Goal: Task Accomplishment & Management: Complete application form

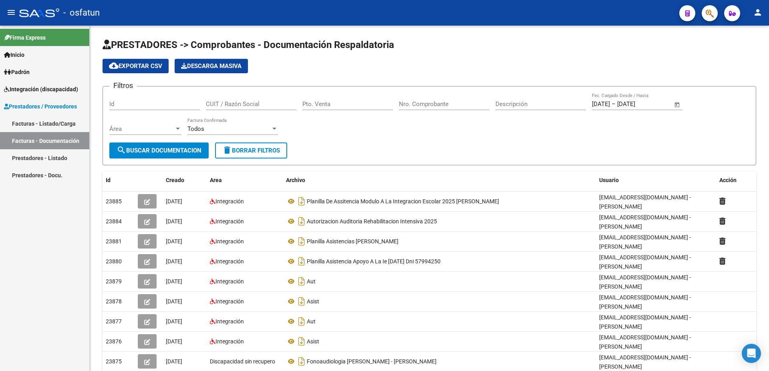
scroll to position [44, 0]
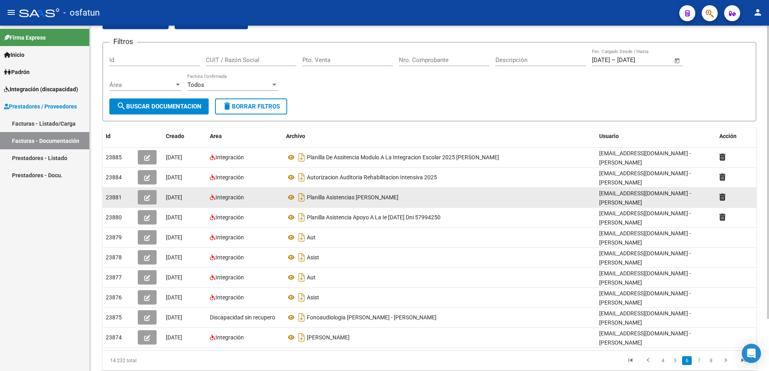
click at [145, 195] on icon "button" at bounding box center [147, 198] width 6 height 6
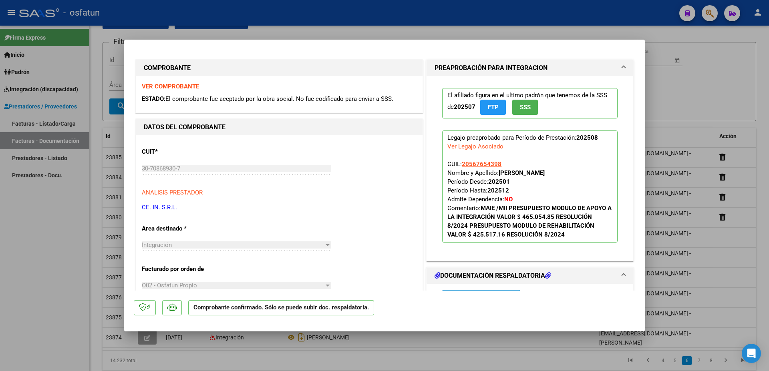
click at [702, 98] on div at bounding box center [384, 185] width 769 height 371
type input "$ 0,00"
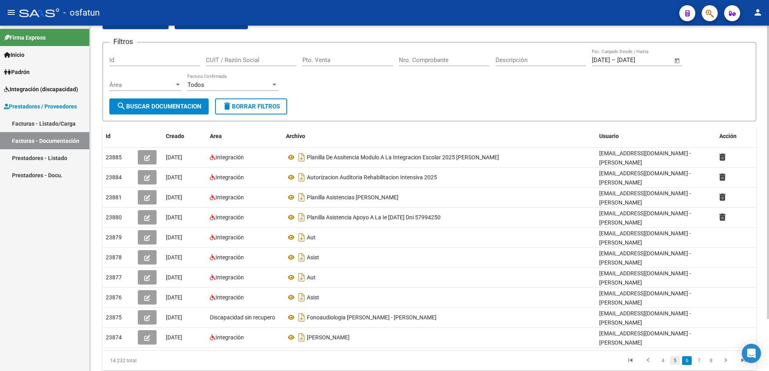
click at [678, 356] on link "5" at bounding box center [675, 360] width 10 height 9
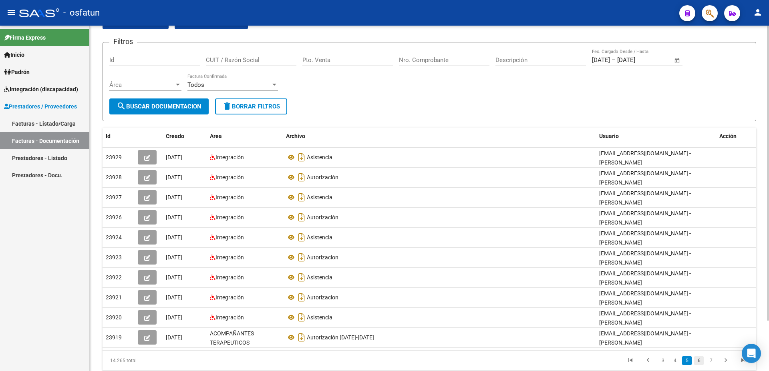
click at [697, 356] on link "6" at bounding box center [699, 360] width 10 height 9
click at [696, 362] on link "7" at bounding box center [699, 360] width 10 height 9
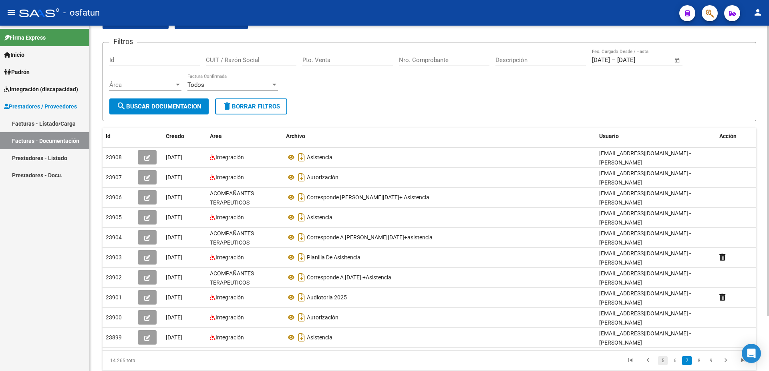
click at [664, 357] on link "5" at bounding box center [663, 360] width 10 height 9
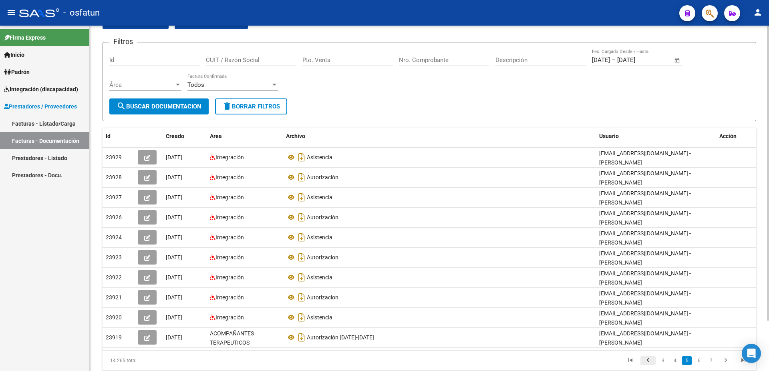
click at [648, 357] on icon "go to previous page" at bounding box center [647, 362] width 10 height 10
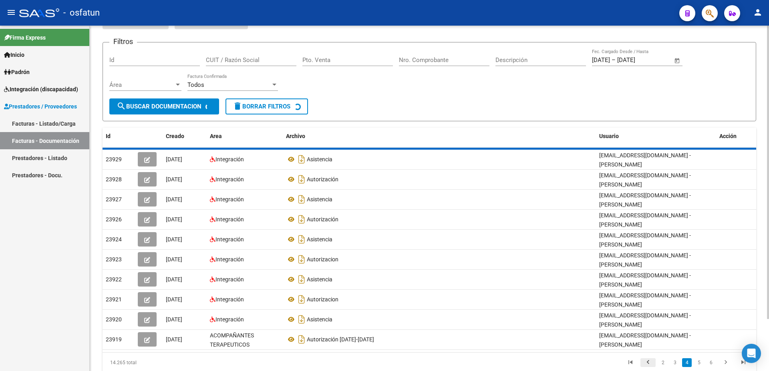
click at [648, 353] on div "14.265 total 2 3 4 5 6" at bounding box center [428, 363] width 653 height 20
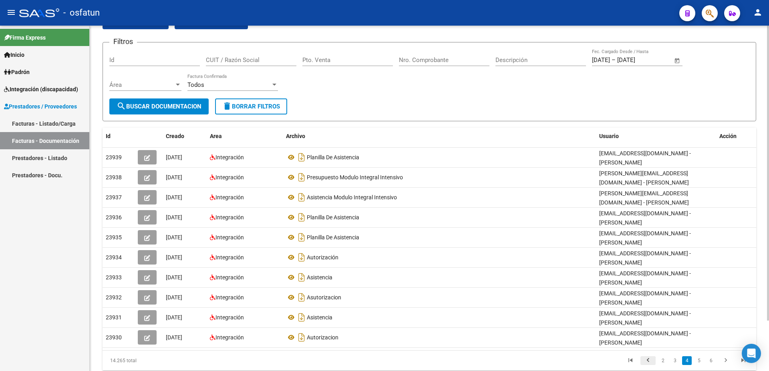
click at [646, 357] on icon "go to previous page" at bounding box center [647, 362] width 10 height 10
click at [661, 356] on link "1" at bounding box center [663, 360] width 10 height 9
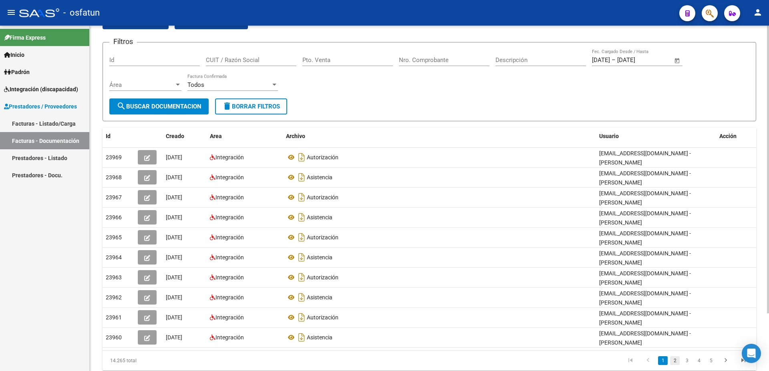
click at [675, 360] on link "2" at bounding box center [675, 360] width 10 height 9
click at [684, 362] on link "3" at bounding box center [687, 360] width 10 height 9
click at [699, 356] on link "4" at bounding box center [699, 360] width 10 height 9
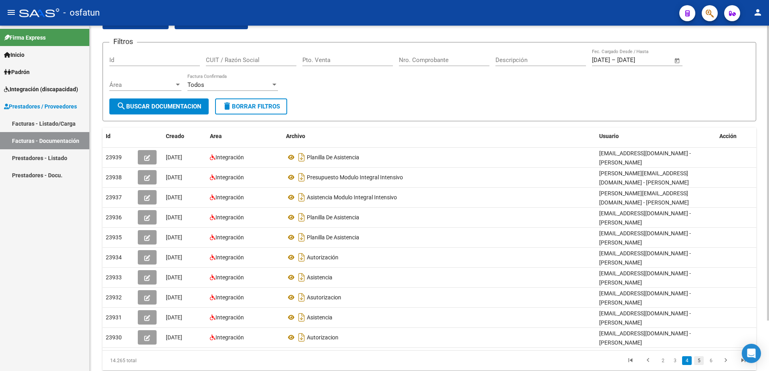
click at [701, 356] on link "5" at bounding box center [699, 360] width 10 height 9
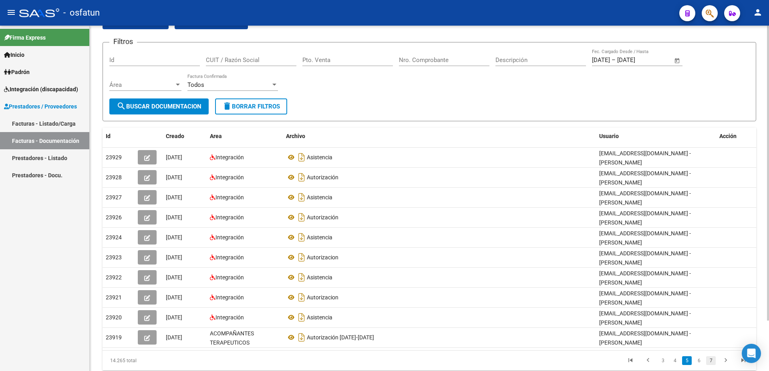
click at [710, 356] on link "7" at bounding box center [711, 360] width 10 height 9
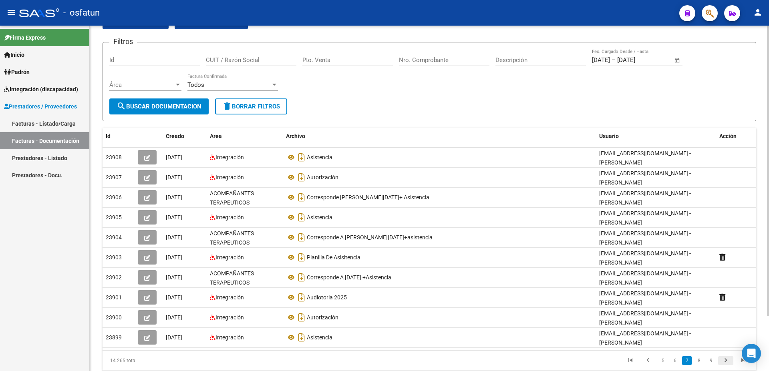
click at [728, 357] on icon "go to next page" at bounding box center [725, 362] width 10 height 10
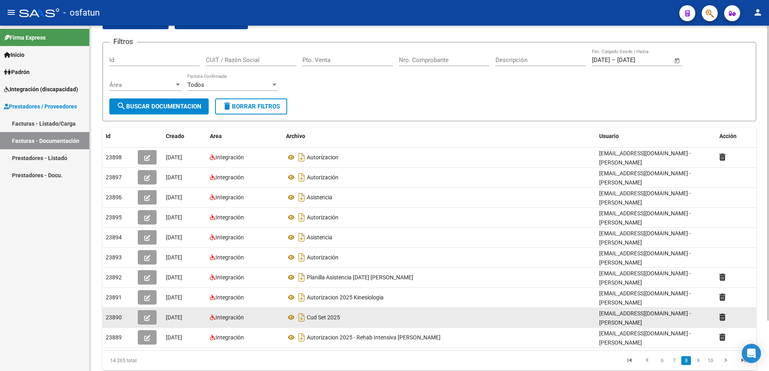
click at [149, 315] on icon "button" at bounding box center [147, 318] width 6 height 6
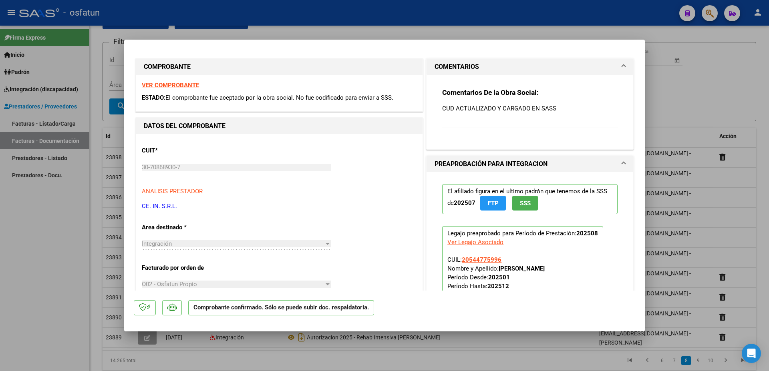
scroll to position [0, 0]
click at [714, 97] on div at bounding box center [384, 185] width 769 height 371
type input "$ 0,00"
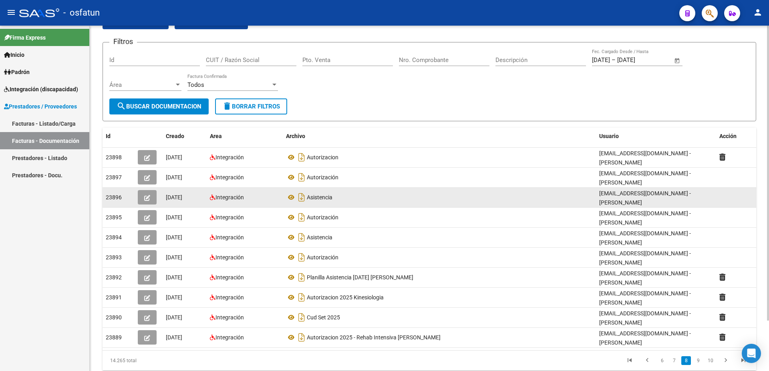
click at [148, 195] on icon "button" at bounding box center [147, 198] width 6 height 6
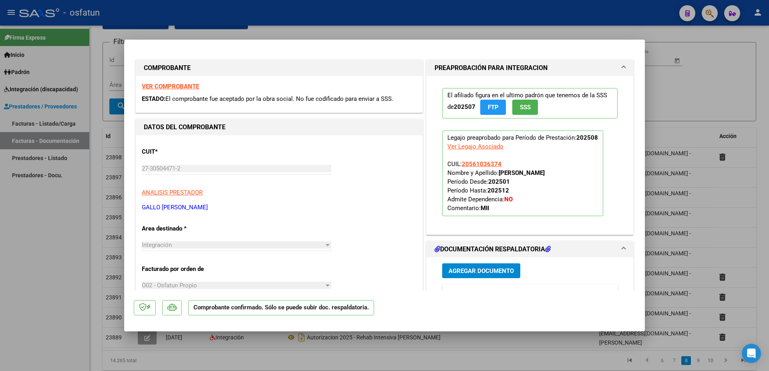
click at [700, 103] on div at bounding box center [384, 185] width 769 height 371
type input "$ 0,00"
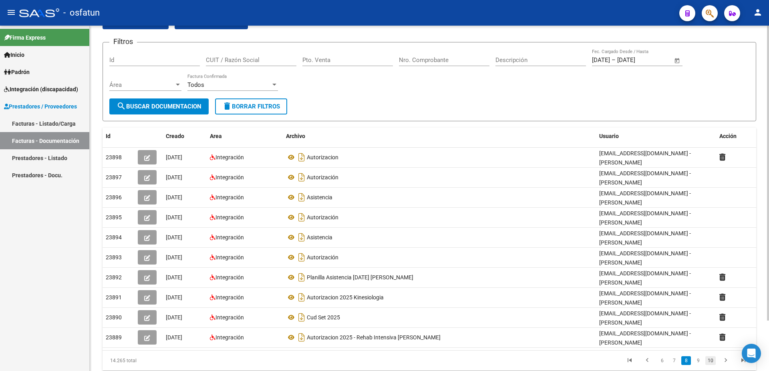
click at [711, 356] on link "10" at bounding box center [710, 360] width 10 height 9
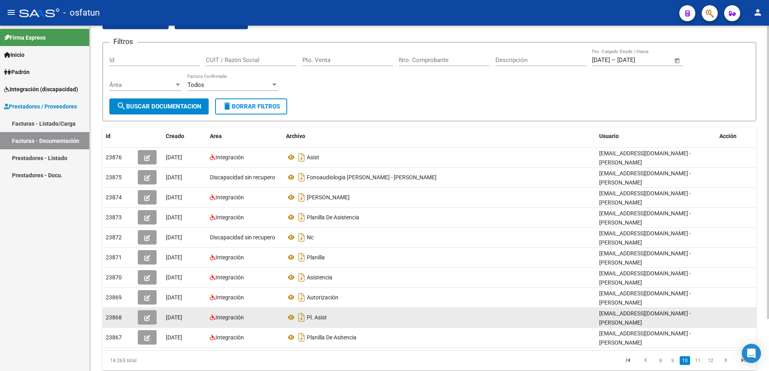
click at [144, 311] on button "button" at bounding box center [147, 317] width 19 height 14
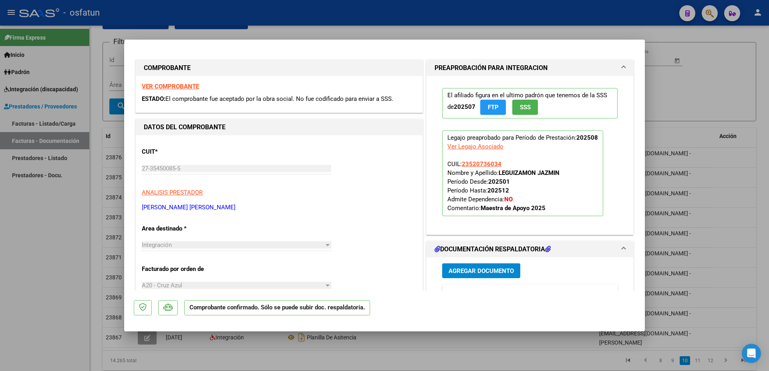
click at [723, 100] on div at bounding box center [384, 185] width 769 height 371
type input "$ 0,00"
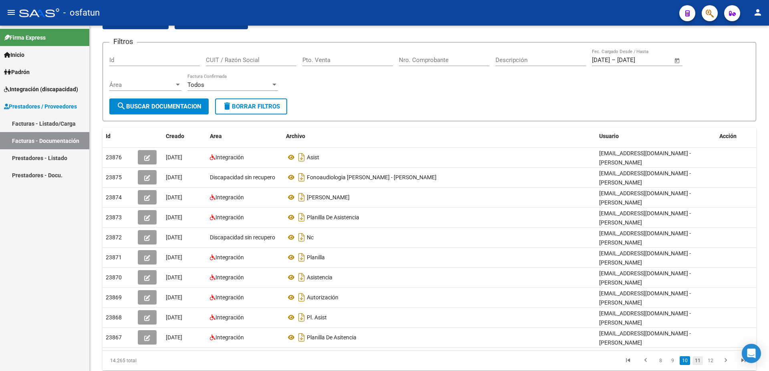
click at [699, 356] on link "11" at bounding box center [697, 360] width 10 height 9
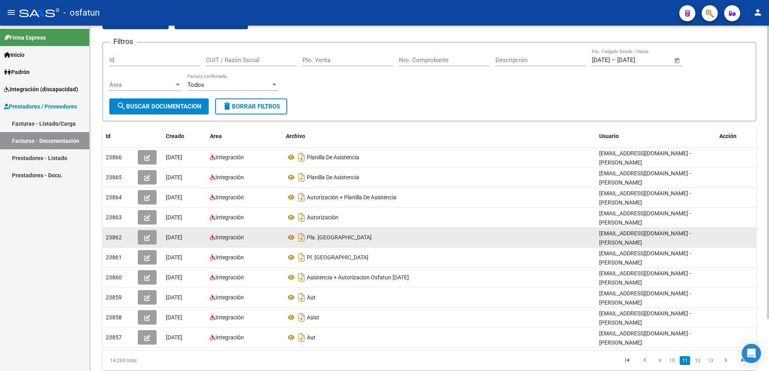
click at [148, 235] on icon "button" at bounding box center [147, 238] width 6 height 6
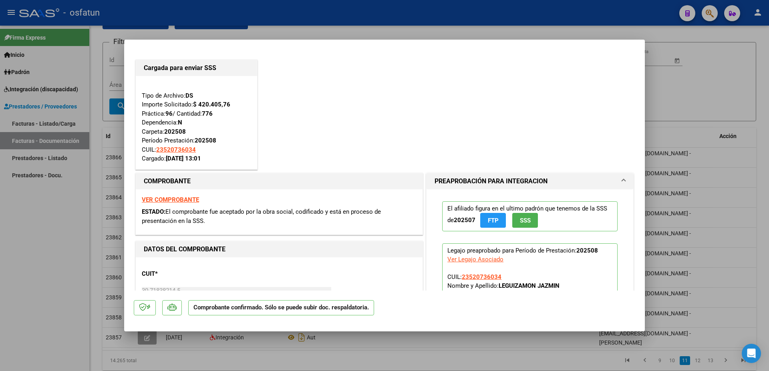
click at [734, 96] on div at bounding box center [384, 185] width 769 height 371
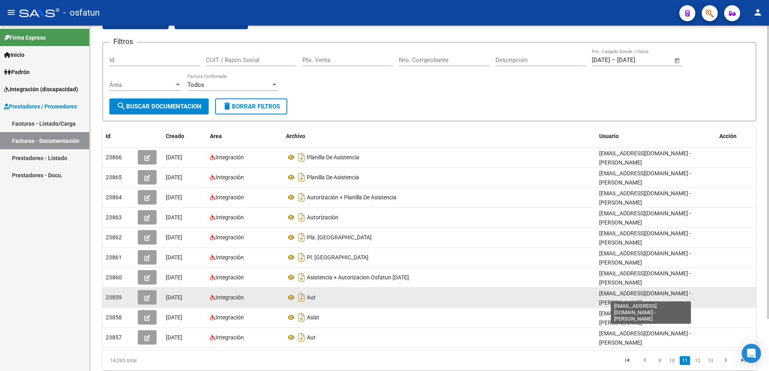
scroll to position [1, 0]
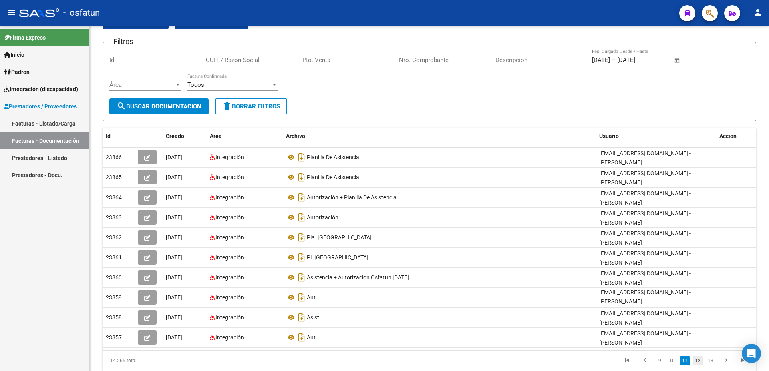
click at [699, 356] on link "12" at bounding box center [697, 360] width 10 height 9
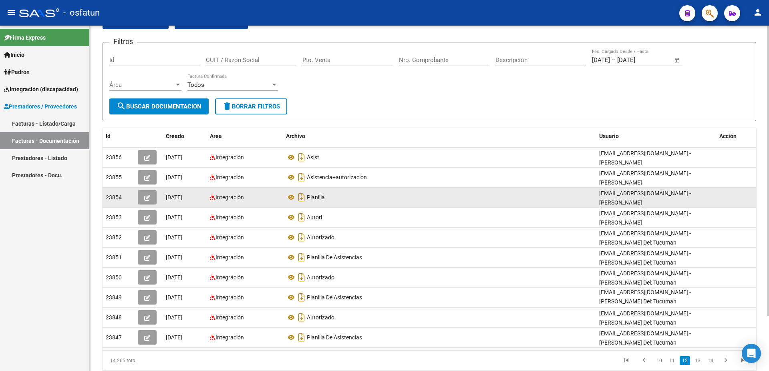
click at [142, 196] on button "button" at bounding box center [147, 197] width 19 height 14
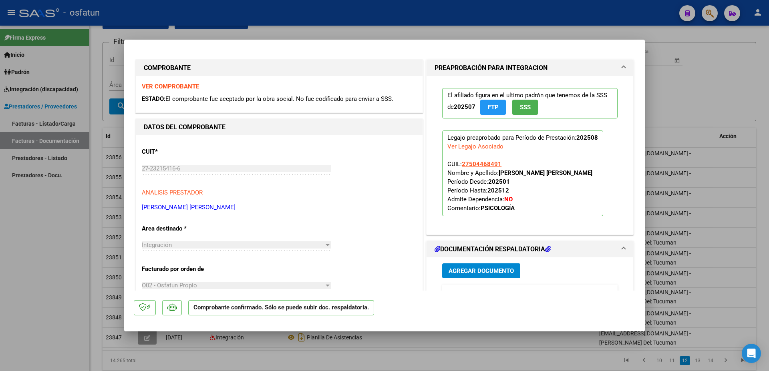
click at [728, 98] on div at bounding box center [384, 185] width 769 height 371
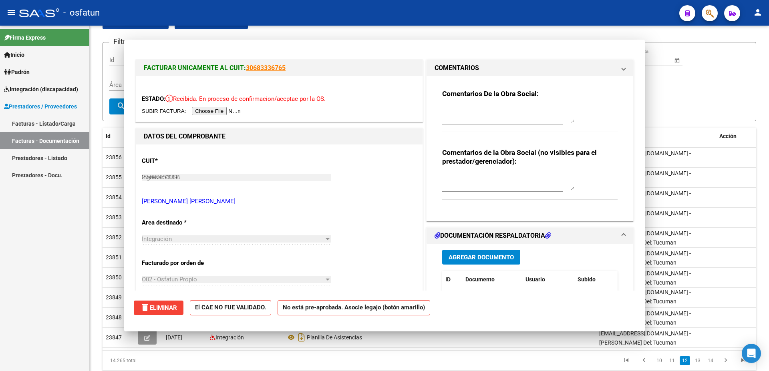
type input "$ 0,00"
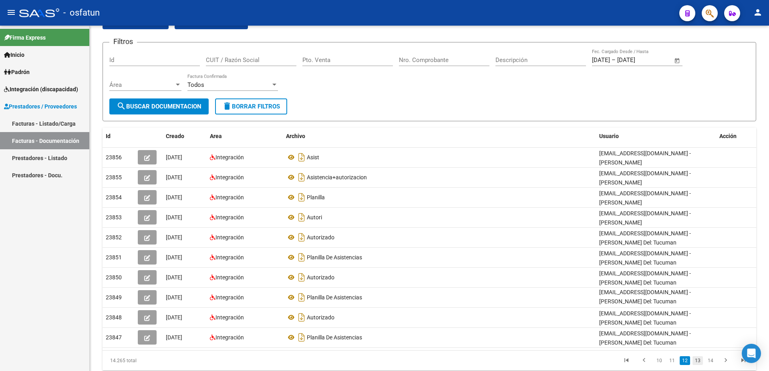
click at [698, 356] on link "13" at bounding box center [697, 360] width 10 height 9
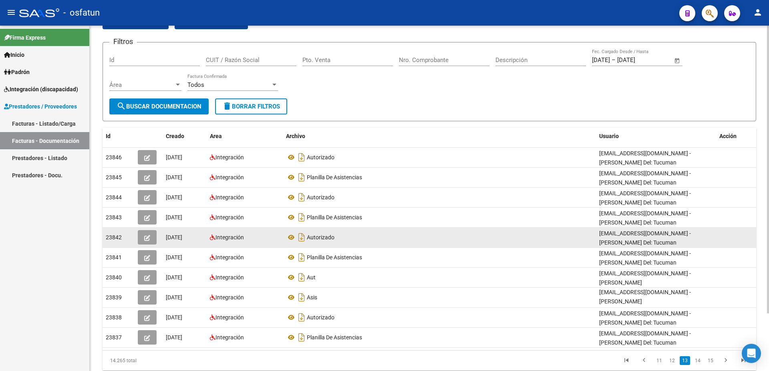
click at [148, 235] on span "button" at bounding box center [147, 237] width 6 height 7
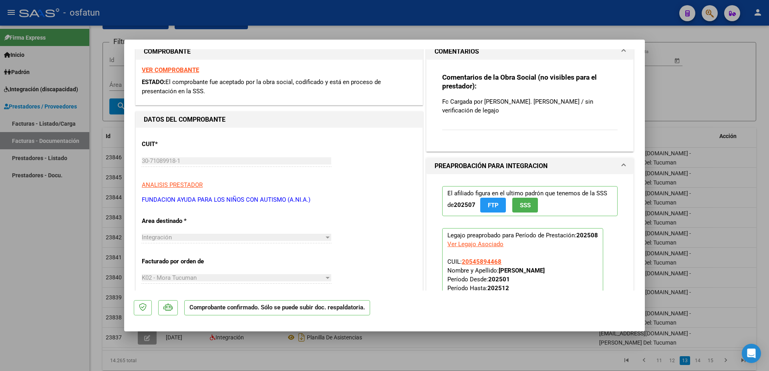
scroll to position [303, 0]
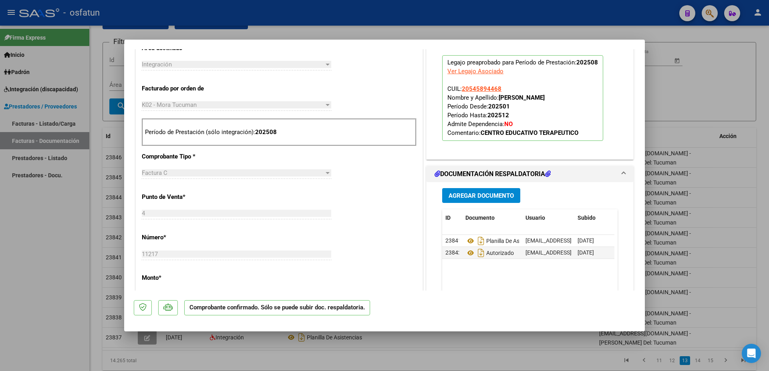
click at [711, 79] on div at bounding box center [384, 185] width 769 height 371
type input "$ 0,00"
